Goal: Task Accomplishment & Management: Complete application form

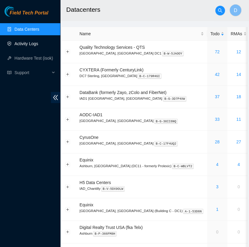
click at [35, 42] on link "Activity Logs" at bounding box center [26, 43] width 24 height 5
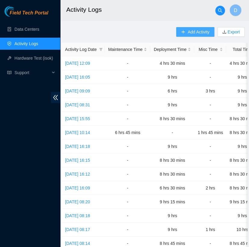
click at [197, 33] on span "Add Activity" at bounding box center [199, 32] width 22 height 7
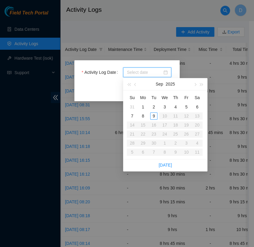
click at [160, 69] on input "Activity Log Date" at bounding box center [145, 72] width 36 height 7
type input "[DATE]"
click at [145, 116] on div "8" at bounding box center [143, 115] width 7 height 7
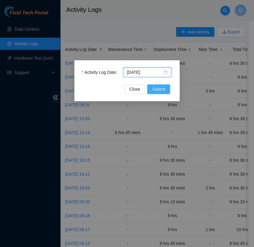
click at [159, 91] on span "Submit" at bounding box center [158, 89] width 13 height 7
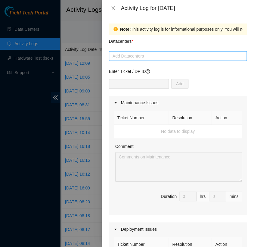
click at [143, 59] on div at bounding box center [178, 55] width 135 height 7
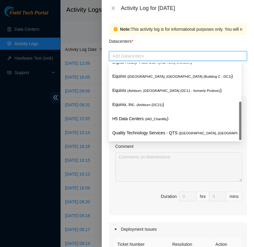
scroll to position [79, 0]
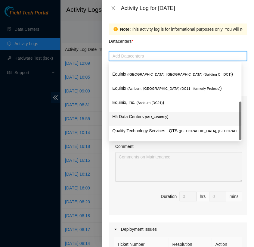
click at [166, 115] on p "H5 Data Centers ( IAD_Chantilly )" at bounding box center [175, 116] width 126 height 7
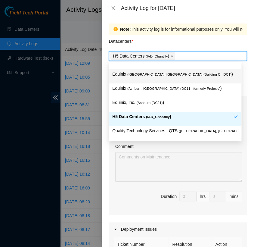
click at [174, 39] on div "Datacenters *" at bounding box center [178, 43] width 138 height 16
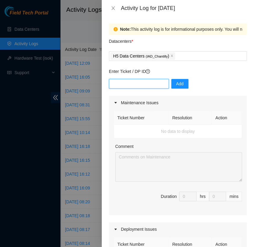
click at [136, 85] on input "text" at bounding box center [139, 84] width 60 height 10
type input "DP82711"
click at [177, 81] on span "Add" at bounding box center [180, 83] width 8 height 7
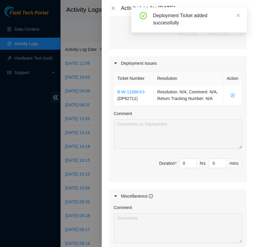
scroll to position [166, 0]
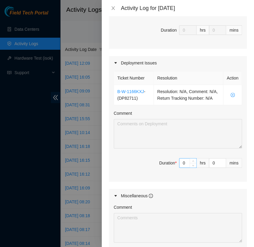
click at [184, 168] on input "0" at bounding box center [188, 163] width 17 height 9
type input "8"
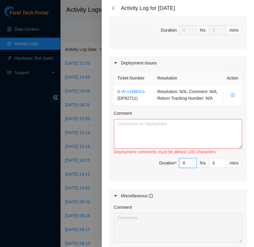
type input "8"
type input "3"
type input "30"
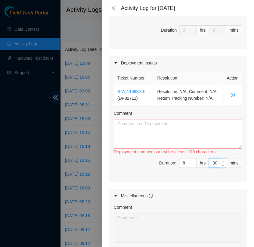
type input "30"
click at [155, 145] on textarea "Comment" at bounding box center [178, 134] width 128 height 30
paste textarea "[nie-field-iad]DP82711 @ H5"
paste textarea "Hey [PERSON_NAME], EOD Update: - reprinted labels for mgmt connections for DP82…"
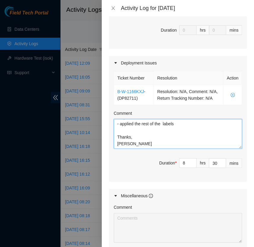
scroll to position [71, 0]
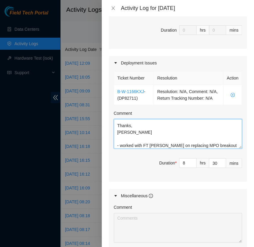
click at [223, 149] on textarea "[nie-field-iad]DP82711 @ H5 Hey [PERSON_NAME], EOD Update: - reprinted labels f…" at bounding box center [178, 134] width 128 height 30
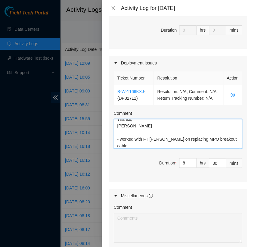
scroll to position [84, 0]
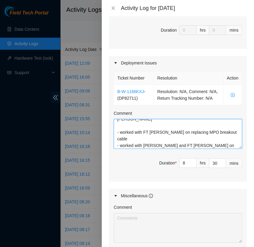
click at [223, 144] on textarea "[nie-field-iad]DP82711 @ H5 Hey [PERSON_NAME], EOD Update: - reprinted labels f…" at bounding box center [178, 134] width 128 height 30
click at [138, 149] on textarea "[nie-field-iad]DP82711 @ H5 Hey [PERSON_NAME], EOD Update: - reprinted labels f…" at bounding box center [178, 134] width 128 height 30
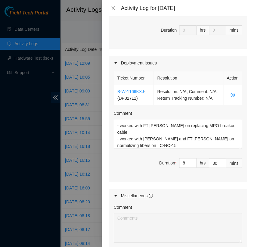
click at [181, 195] on div "Maintenance Issues Ticket Number Resolution Action No data to display Comment D…" at bounding box center [178, 101] width 138 height 344
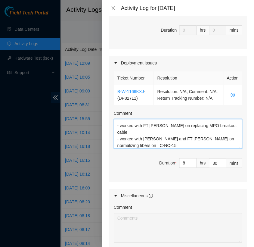
click at [136, 149] on textarea "[nie-field-iad]DP82711 @ H5 Hey [PERSON_NAME], EOD Update: - reprinted labels f…" at bounding box center [178, 134] width 128 height 30
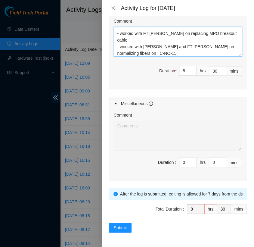
click at [222, 42] on textarea "[nie-field-iad]DP82711 @ H5 Hey [PERSON_NAME], EOD Update: - reprinted labels f…" at bounding box center [178, 42] width 128 height 30
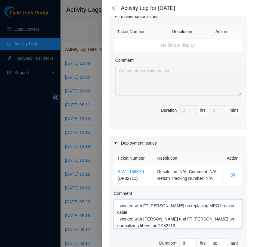
scroll to position [0, 0]
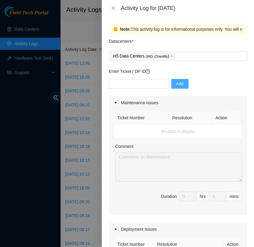
type textarea "[nie-field-iad]DP82711 @ H5 Hey [PERSON_NAME], EOD Update: - reprinted labels f…"
click at [140, 89] on div "Add" at bounding box center [178, 87] width 138 height 17
click at [141, 84] on input "text" at bounding box center [139, 84] width 60 height 10
type input "DP82713"
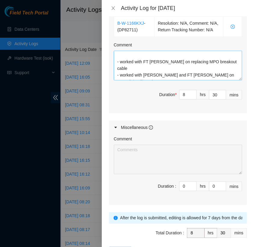
scroll to position [87, 0]
click at [119, 71] on textarea "[nie-field-iad]DP82711 @ H5 Hey [PERSON_NAME], EOD Update: - reprinted labels f…" at bounding box center [178, 66] width 128 height 30
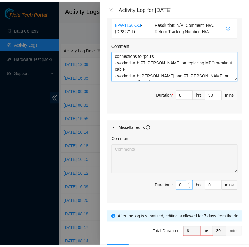
scroll to position [291, 0]
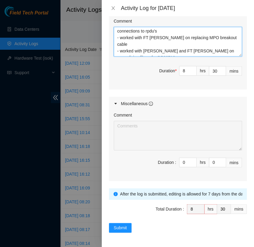
type textarea "[nie-field-iad]DP82711 @ H5 Hey [PERSON_NAME], EOD Update: - reprinted labels f…"
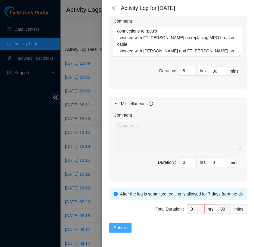
click at [119, 230] on span "Submit" at bounding box center [120, 227] width 13 height 7
